Goal: Information Seeking & Learning: Learn about a topic

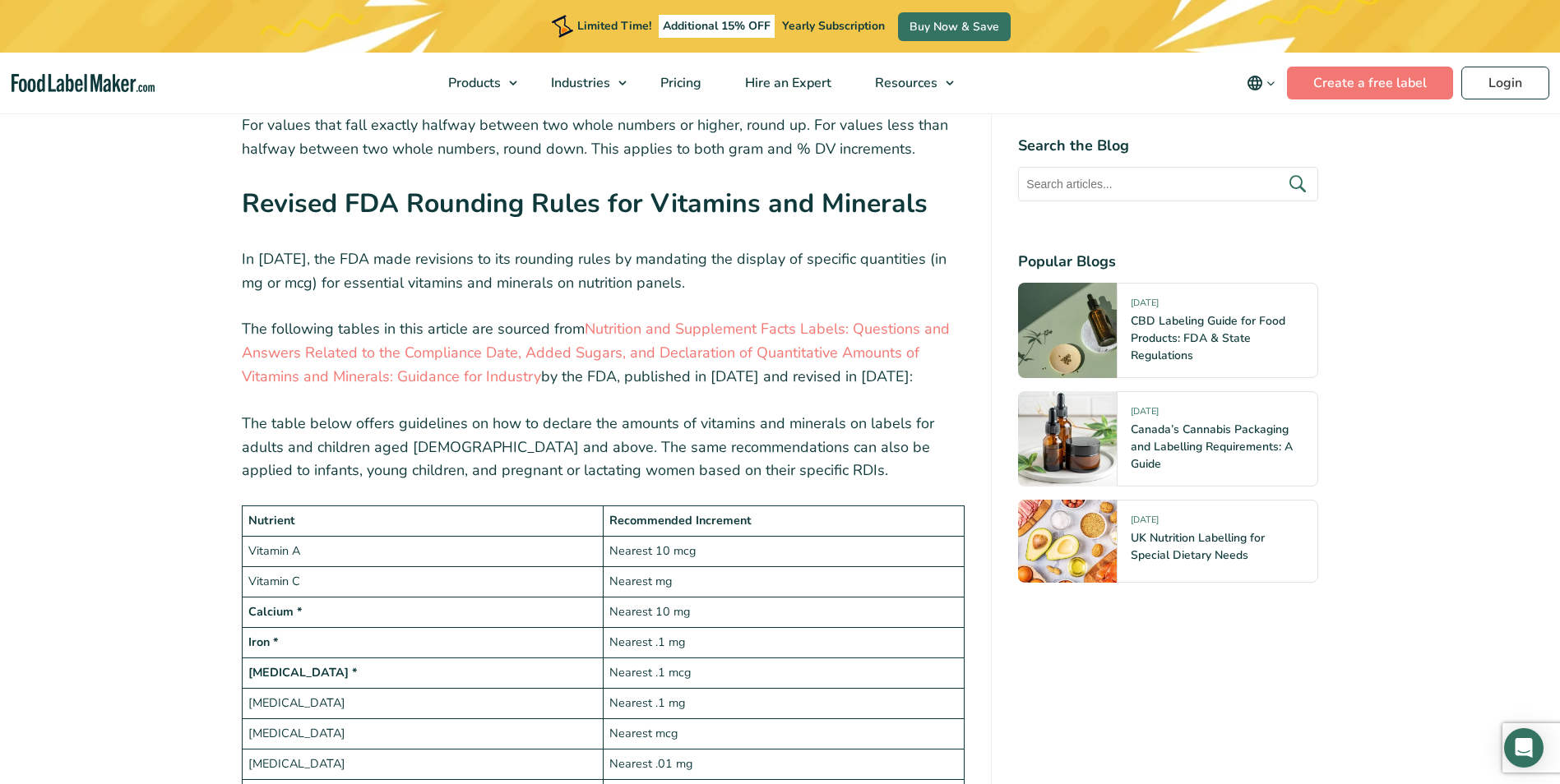
scroll to position [2465, 0]
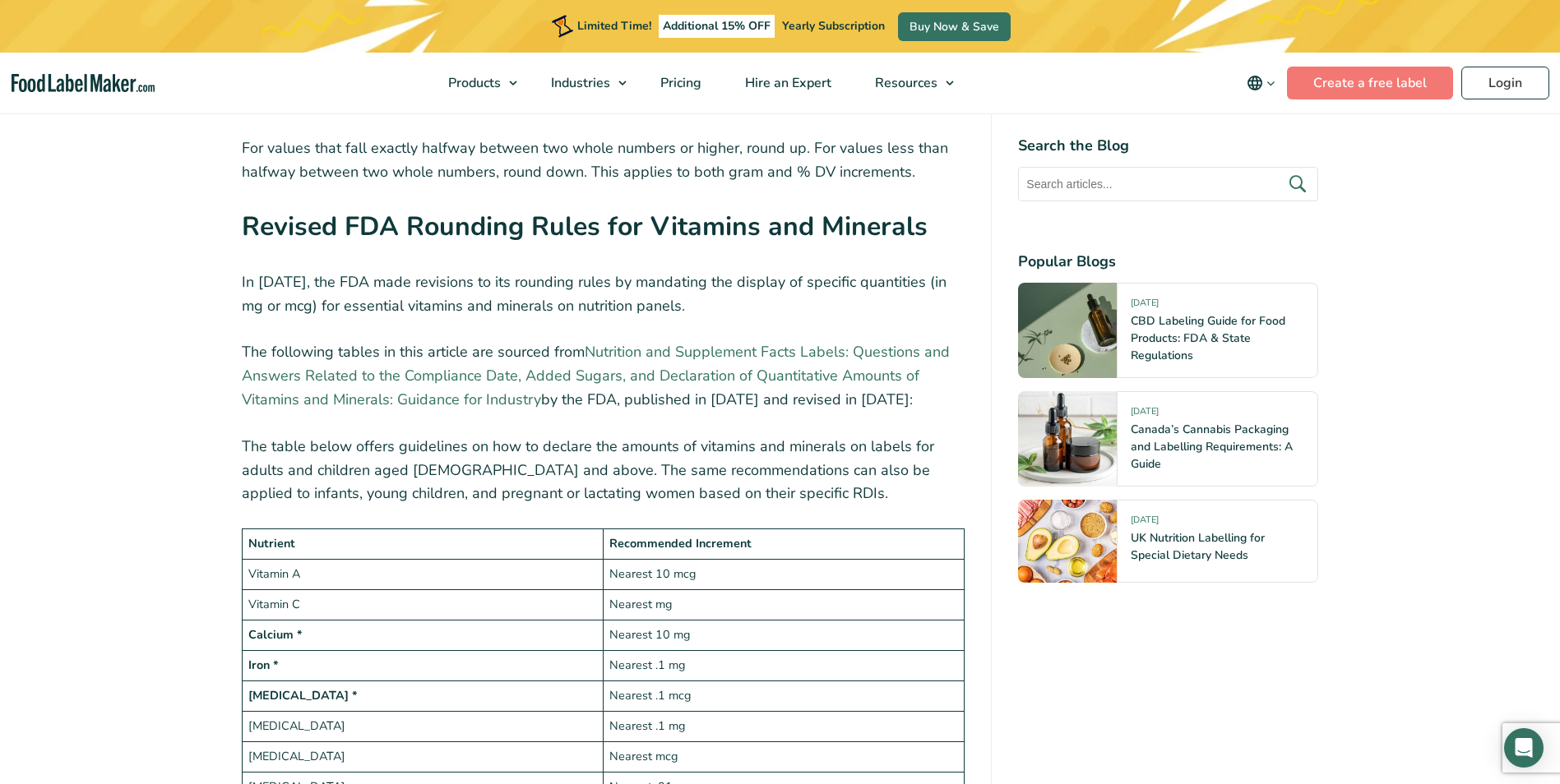
click at [702, 355] on link "Nutrition and Supplement Facts Labels: Questions and Answers Related to the Com…" at bounding box center [595, 376] width 708 height 68
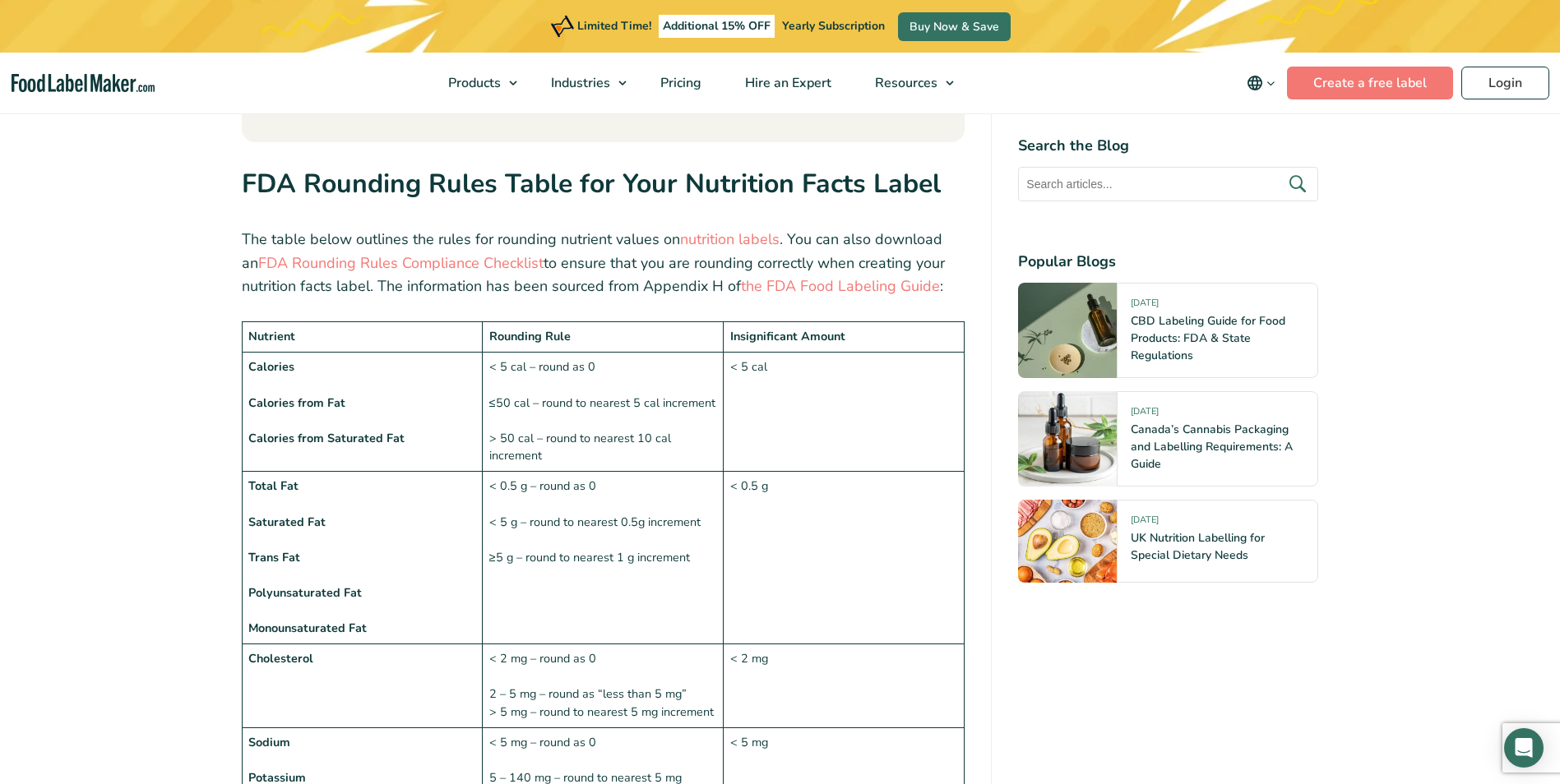
scroll to position [1002, 0]
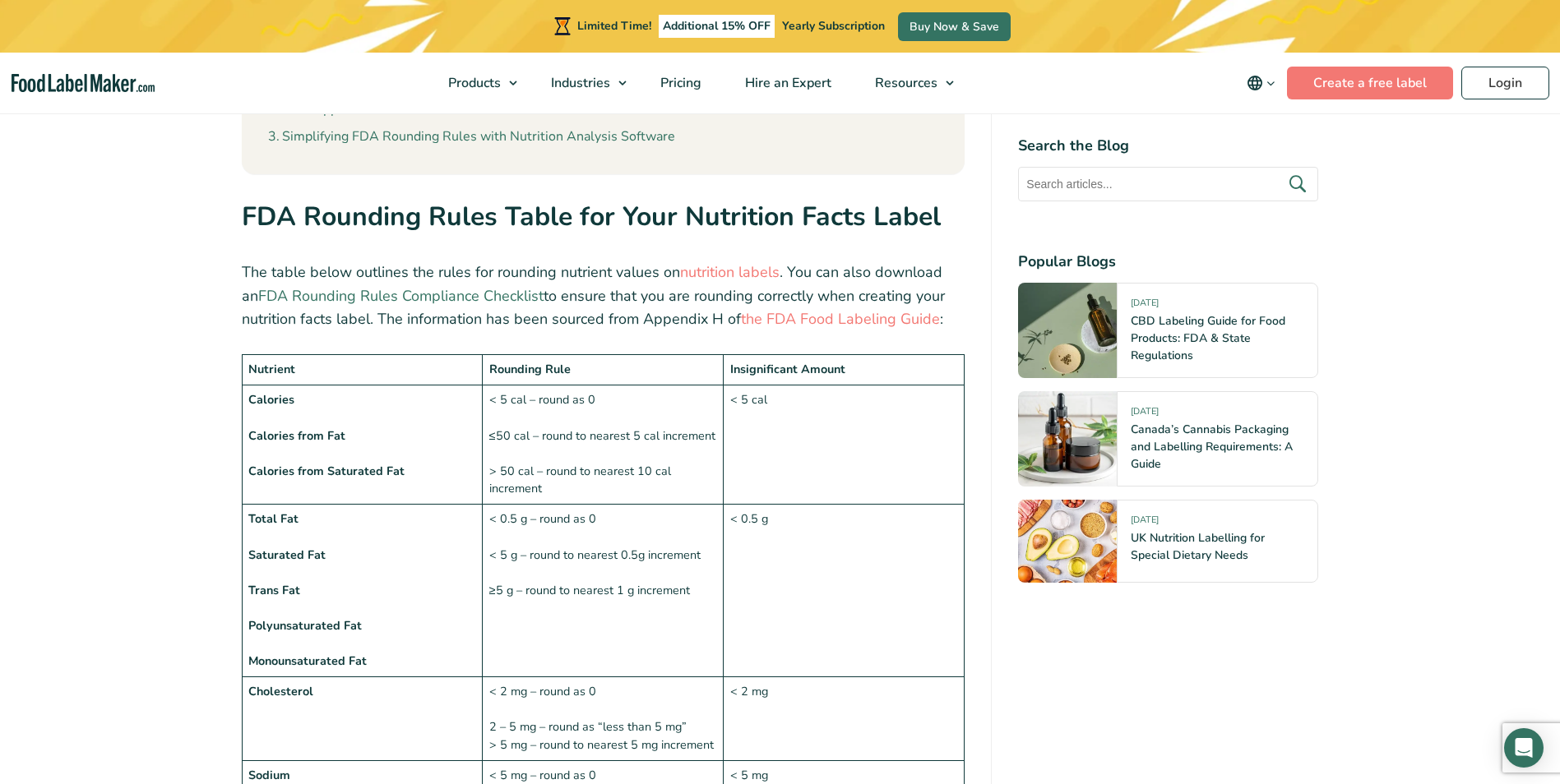
click at [495, 294] on link "FDA Rounding Rules Compliance Checklist" at bounding box center [400, 296] width 285 height 19
click at [846, 323] on link "the FDA Food Labeling Guide" at bounding box center [840, 319] width 199 height 19
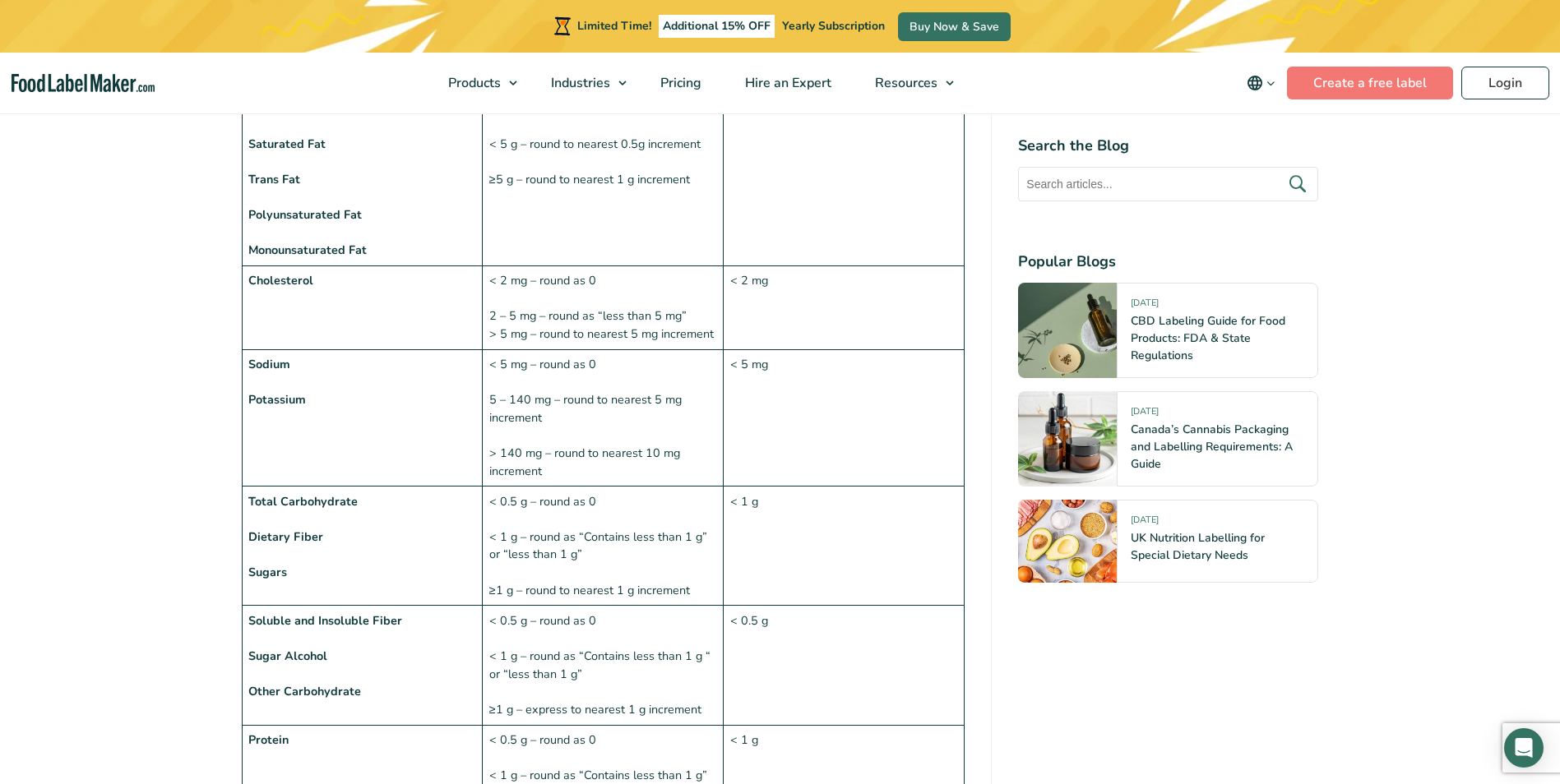
scroll to position [1495, 0]
